Goal: Transaction & Acquisition: Book appointment/travel/reservation

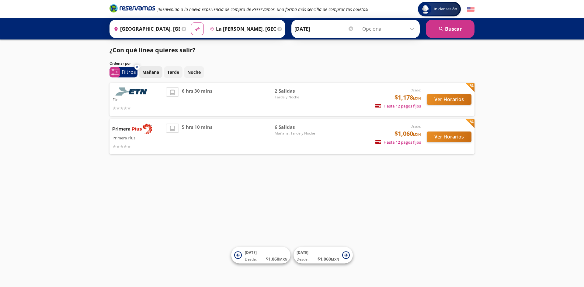
click at [151, 71] on p "Mañana" at bounding box center [150, 72] width 17 height 6
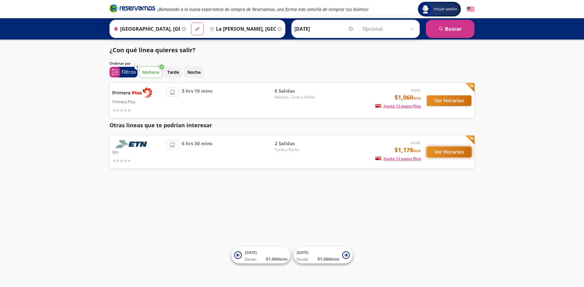
click at [442, 155] on button "Ver Horarios" at bounding box center [449, 152] width 45 height 11
click at [459, 104] on button "Ver Horarios" at bounding box center [449, 100] width 45 height 11
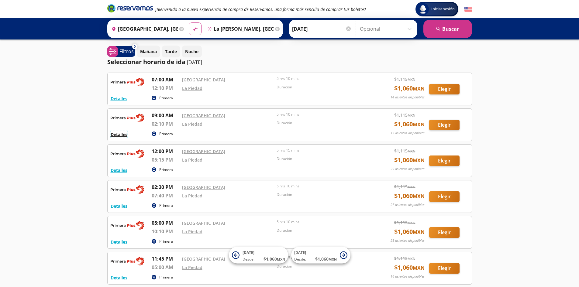
click at [119, 135] on button "Detalles" at bounding box center [119, 134] width 17 height 6
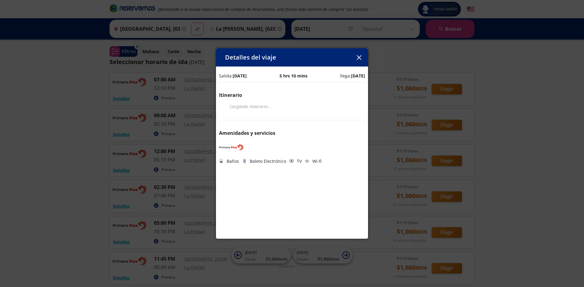
click at [361, 57] on button "button" at bounding box center [358, 57] width 9 height 9
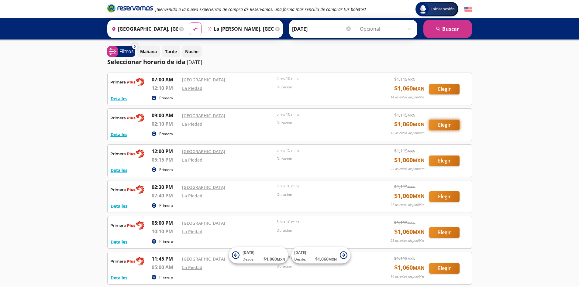
click at [442, 126] on button "Elegir" at bounding box center [444, 125] width 30 height 11
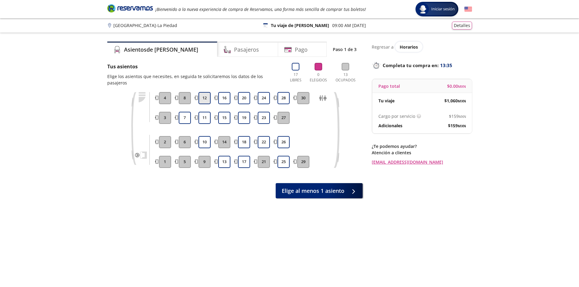
click at [207, 92] on button "12" at bounding box center [205, 98] width 12 height 12
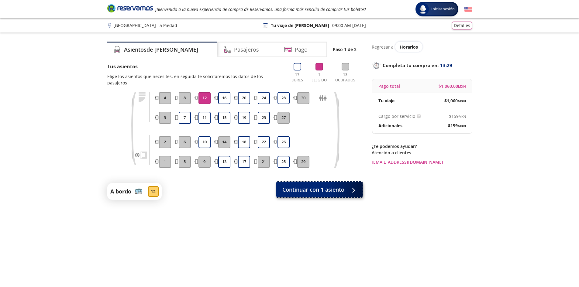
click at [310, 186] on span "Continuar con 1 asiento" at bounding box center [313, 190] width 62 height 8
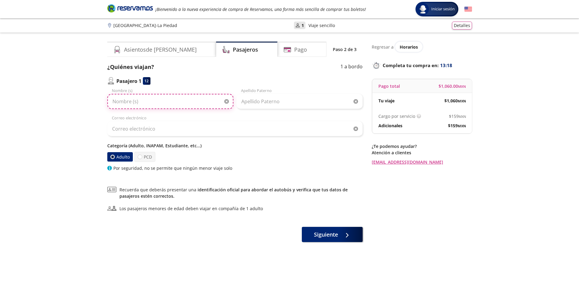
click at [140, 100] on input "Nombre (s)" at bounding box center [170, 101] width 126 height 15
